Goal: Navigation & Orientation: Go to known website

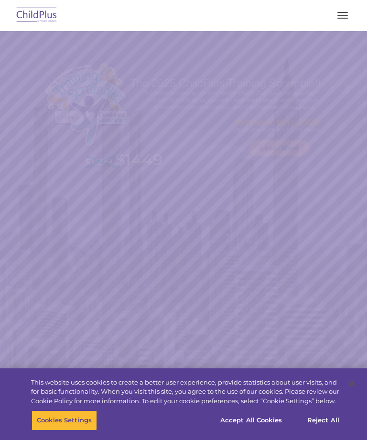
select select "MEDIUM"
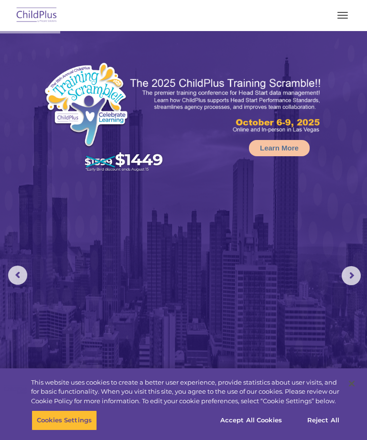
click at [341, 14] on button "button" at bounding box center [342, 15] width 20 height 15
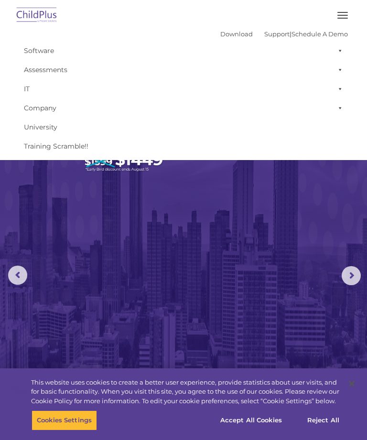
click at [76, 197] on img at bounding box center [183, 272] width 367 height 483
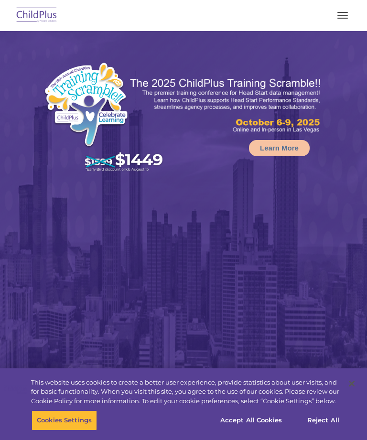
select select "MEDIUM"
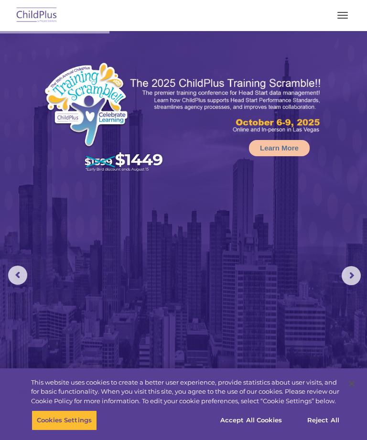
click at [335, 12] on button "button" at bounding box center [342, 15] width 20 height 15
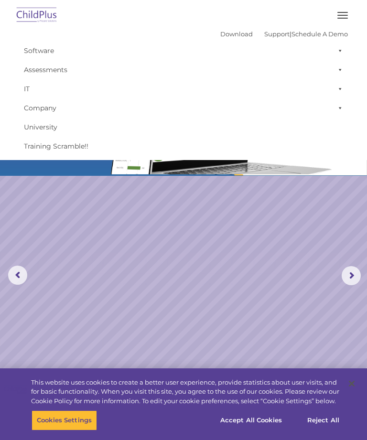
click at [342, 16] on button "button" at bounding box center [342, 15] width 20 height 15
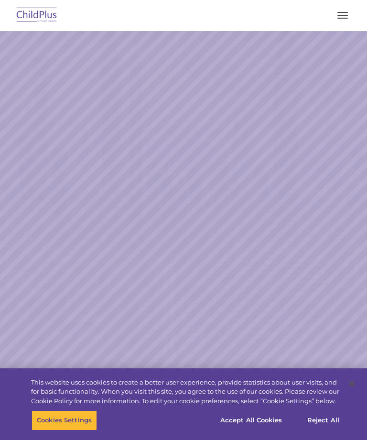
scroll to position [49, 0]
select select "MEDIUM"
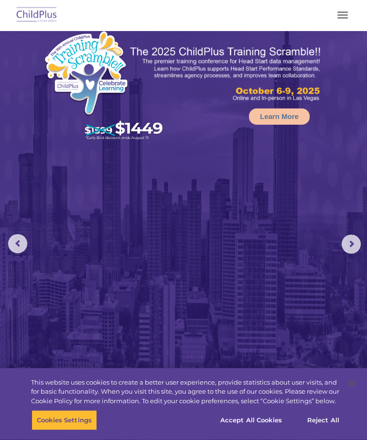
scroll to position [0, 0]
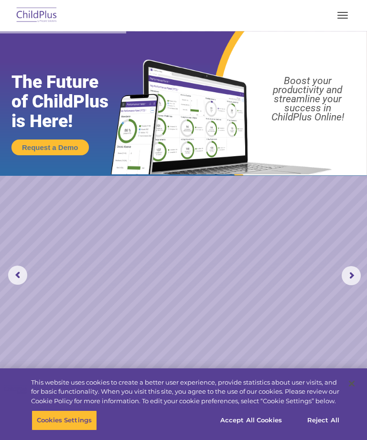
click at [344, 12] on span "button" at bounding box center [342, 12] width 11 height 1
